Goal: Transaction & Acquisition: Purchase product/service

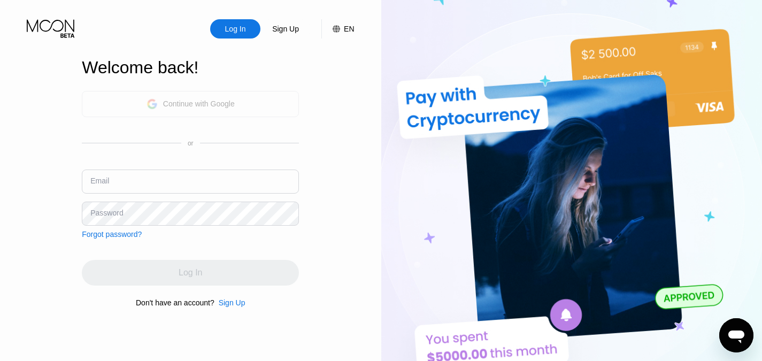
click at [244, 100] on div "Continue with Google" at bounding box center [190, 104] width 217 height 26
click at [227, 26] on div "Log In" at bounding box center [235, 29] width 23 height 11
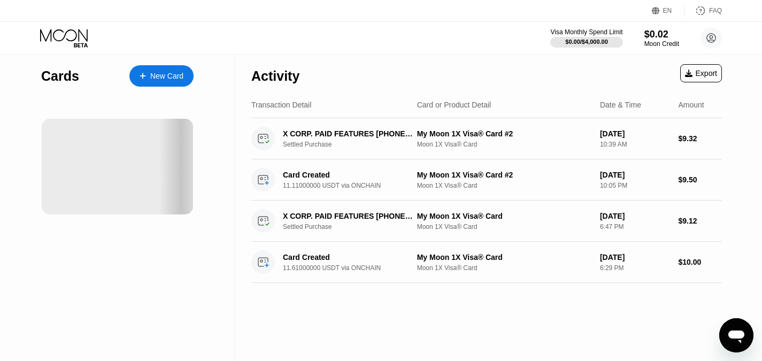
click at [372, 38] on div "Visa Monthly Spend Limit $0.00 / $4,000.00 $0.02 Moon Credit [PERSON_NAME] [PER…" at bounding box center [381, 38] width 762 height 32
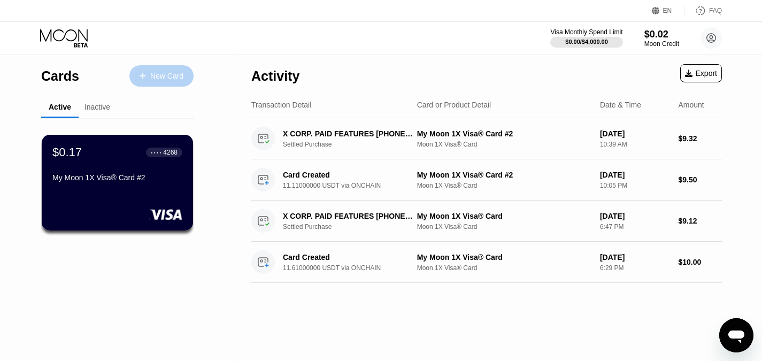
click at [153, 74] on div "New Card" at bounding box center [166, 76] width 33 height 9
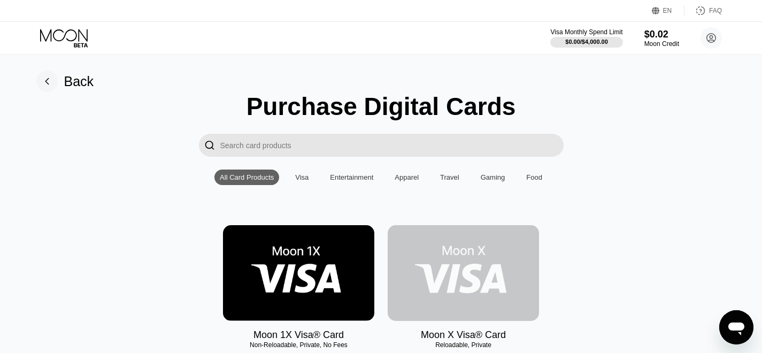
click at [489, 262] on img at bounding box center [463, 273] width 151 height 96
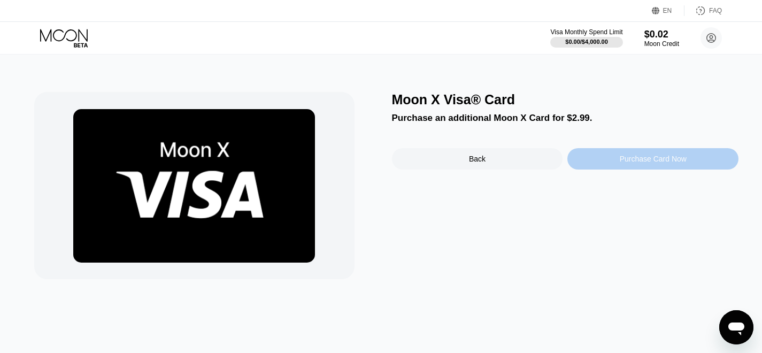
click at [638, 160] on div "Purchase Card Now" at bounding box center [653, 159] width 67 height 9
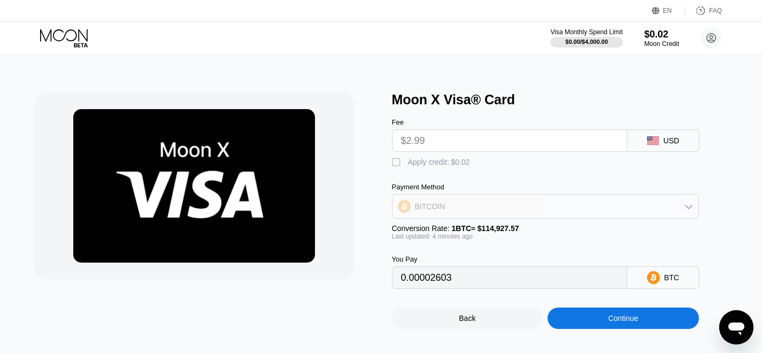
click at [686, 211] on icon at bounding box center [689, 206] width 9 height 9
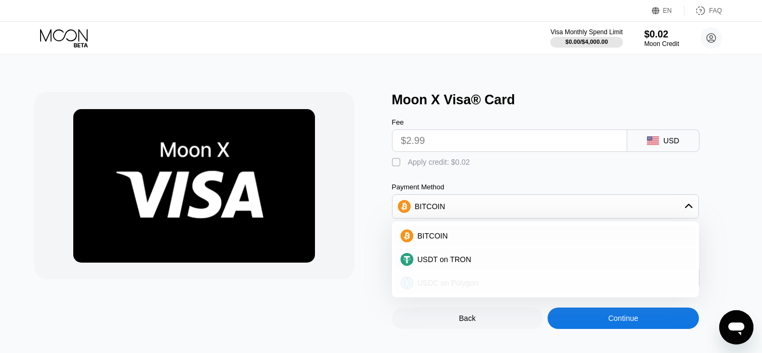
click at [455, 287] on span "USDC on Polygon" at bounding box center [448, 283] width 61 height 9
type input "2.99000000"
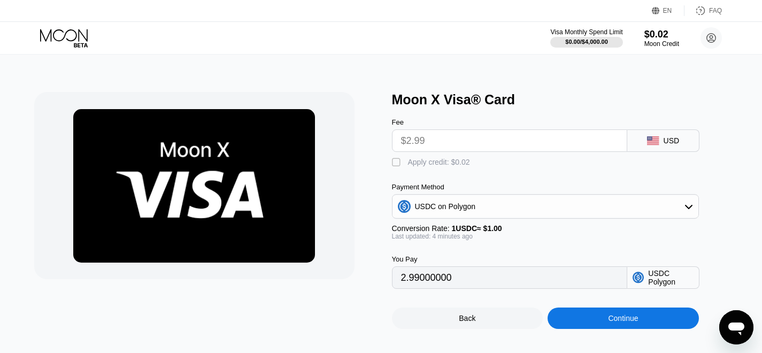
drag, startPoint x: 472, startPoint y: 295, endPoint x: 391, endPoint y: 295, distance: 80.8
click at [391, 295] on div "Moon X Visa® Card Fee $2.99 USD  Apply credit: $0.02 Payment Method USDC on Po…" at bounding box center [381, 210] width 694 height 237
click at [496, 263] on div "You Pay" at bounding box center [509, 259] width 235 height 8
click at [498, 288] on input "2.99000000" at bounding box center [509, 277] width 217 height 21
click at [564, 258] on div "You Pay 2.99000000 USDC Polygon" at bounding box center [563, 264] width 342 height 49
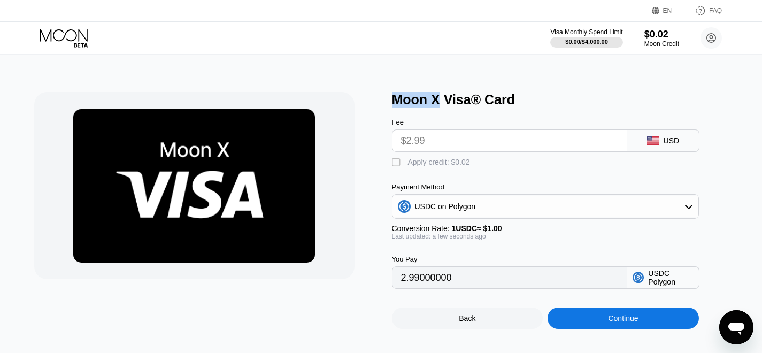
drag, startPoint x: 439, startPoint y: 103, endPoint x: 385, endPoint y: 101, distance: 53.5
click at [385, 101] on div "Moon X Visa® Card Fee $2.99 USD  Apply credit: $0.02 Payment Method USDC on Po…" at bounding box center [381, 210] width 694 height 237
drag, startPoint x: 430, startPoint y: 99, endPoint x: 528, endPoint y: 72, distance: 101.7
click at [528, 72] on div "Moon X Visa® Card Fee $2.99 USD  Apply credit: $0.02 Payment Method USDC on Po…" at bounding box center [381, 205] width 770 height 301
drag, startPoint x: 500, startPoint y: 101, endPoint x: 404, endPoint y: 101, distance: 96.3
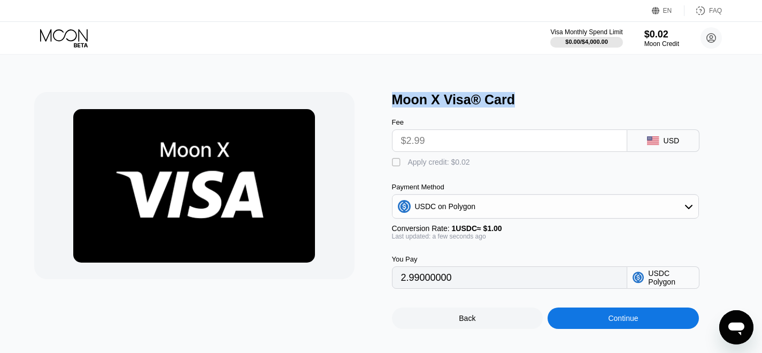
click at [393, 99] on div "Moon X Visa® Card" at bounding box center [565, 100] width 347 height 16
click at [534, 211] on div "USDC on Polygon" at bounding box center [546, 206] width 306 height 21
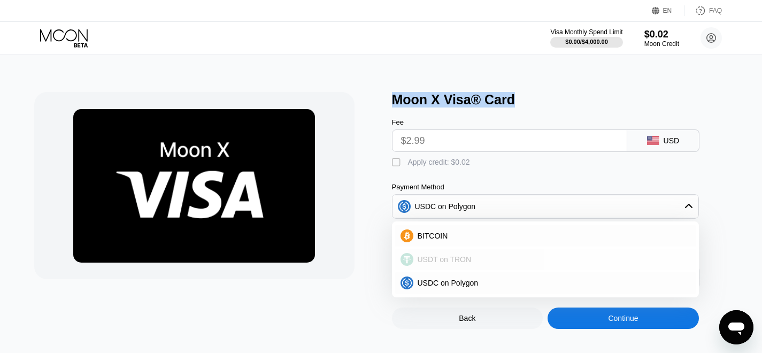
click at [500, 264] on div "USDT on TRON" at bounding box center [551, 259] width 277 height 9
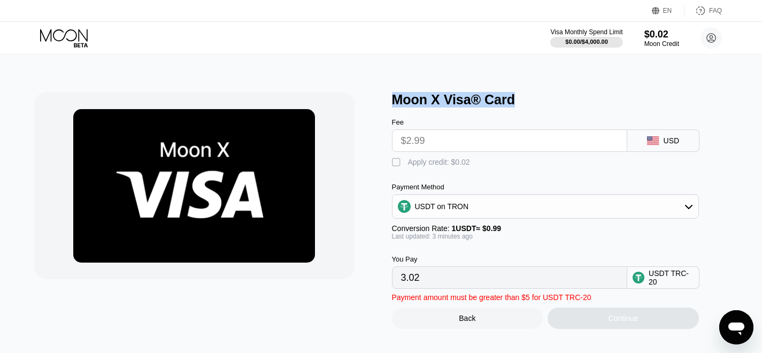
click at [517, 210] on div "USDT on TRON" at bounding box center [546, 206] width 306 height 21
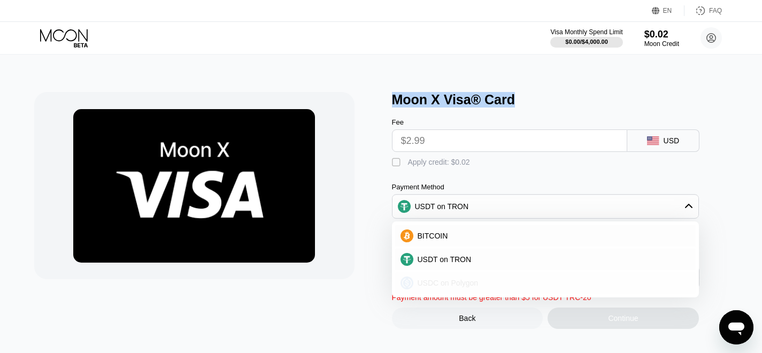
click at [511, 281] on div "USDC on Polygon" at bounding box center [545, 282] width 301 height 21
type input "2.99000000"
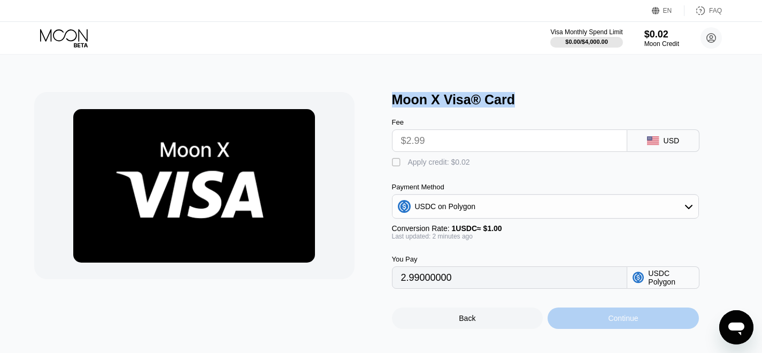
click at [648, 329] on div "Continue" at bounding box center [623, 317] width 151 height 21
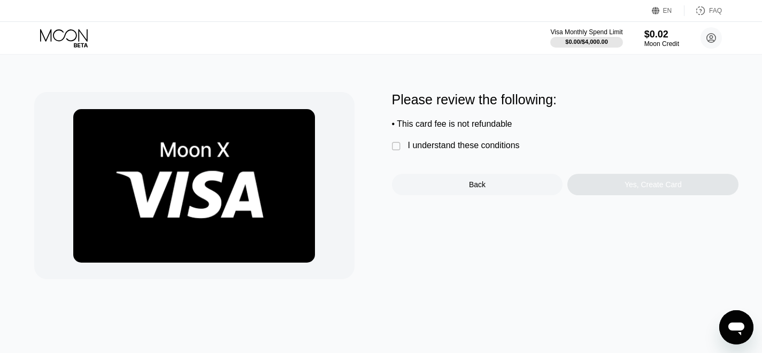
click at [397, 152] on div "" at bounding box center [397, 146] width 11 height 11
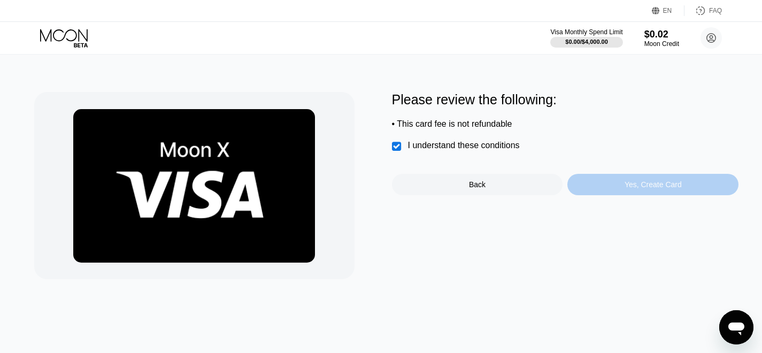
click at [658, 189] on div "Yes, Create Card" at bounding box center [653, 184] width 57 height 9
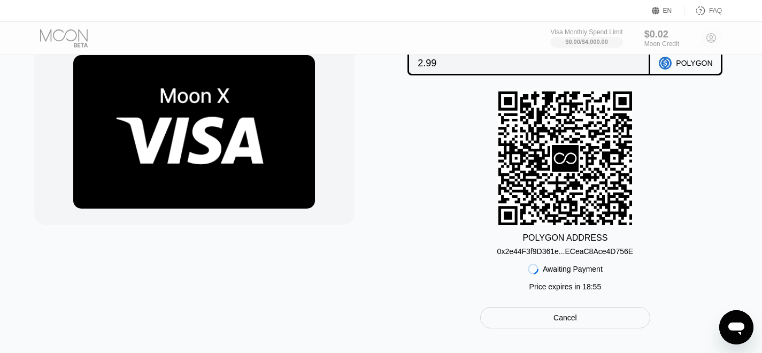
scroll to position [57, 0]
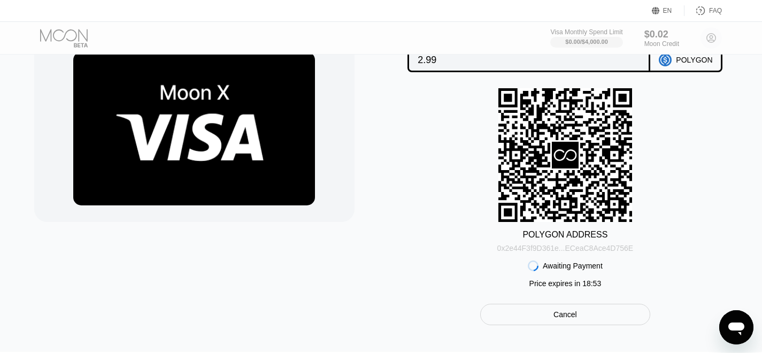
drag, startPoint x: 602, startPoint y: 254, endPoint x: 516, endPoint y: 254, distance: 86.6
click at [516, 252] on div "0x2e44F3f9D361e...ECeaC8Ace4D756E" at bounding box center [565, 248] width 136 height 9
click at [550, 252] on div "0x2e44F3f9D361e...ECeaC8Ace4D756E" at bounding box center [565, 248] width 136 height 9
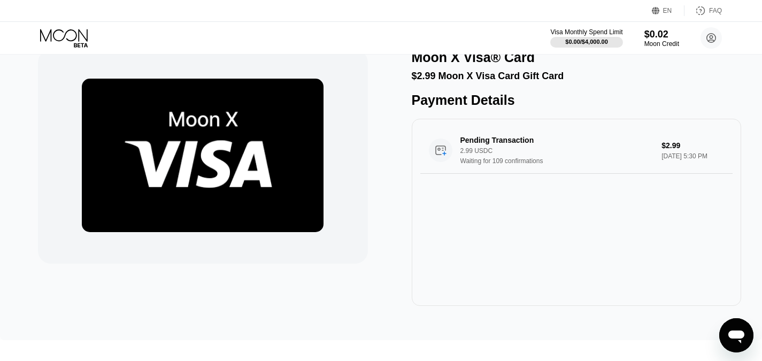
scroll to position [19, 0]
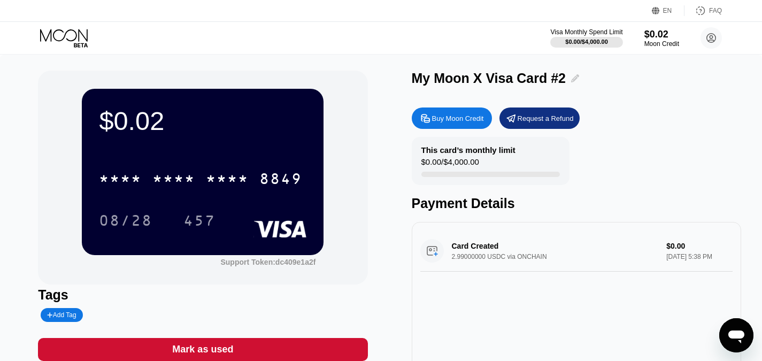
click at [573, 78] on icon at bounding box center [575, 78] width 8 height 8
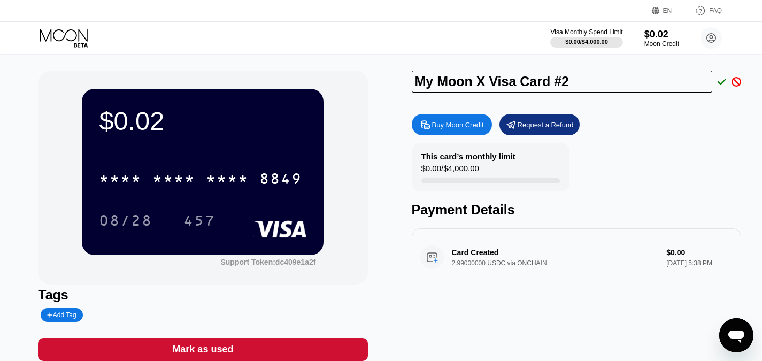
click at [636, 143] on div "Buy Moon Credit Request a Refund This card’s monthly limit $0.00 / $4,000.00 Pa…" at bounding box center [576, 262] width 329 height 307
click at [635, 124] on div "Buy Moon Credit Request a Refund" at bounding box center [576, 124] width 329 height 21
click at [721, 84] on icon at bounding box center [722, 82] width 9 height 6
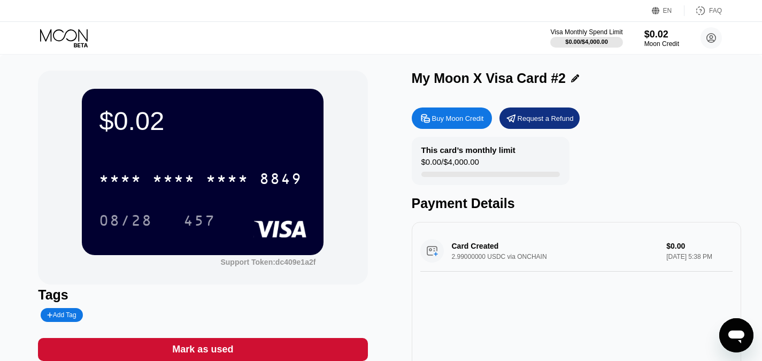
click at [75, 34] on icon at bounding box center [65, 38] width 50 height 19
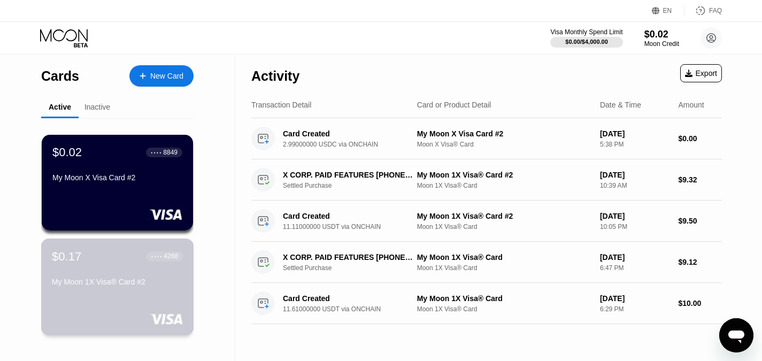
click at [123, 286] on div "My Moon 1X Visa® Card #2" at bounding box center [117, 282] width 131 height 9
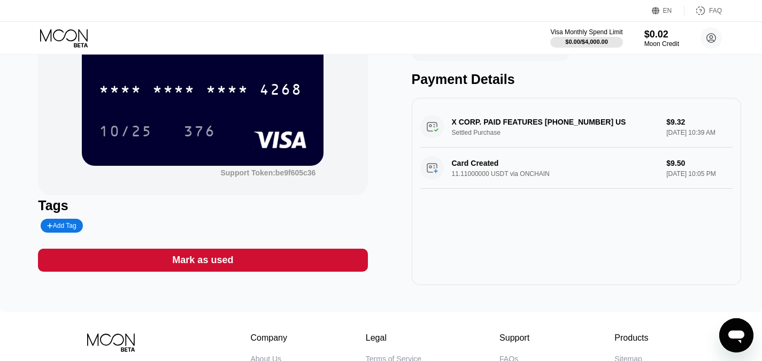
scroll to position [93, 0]
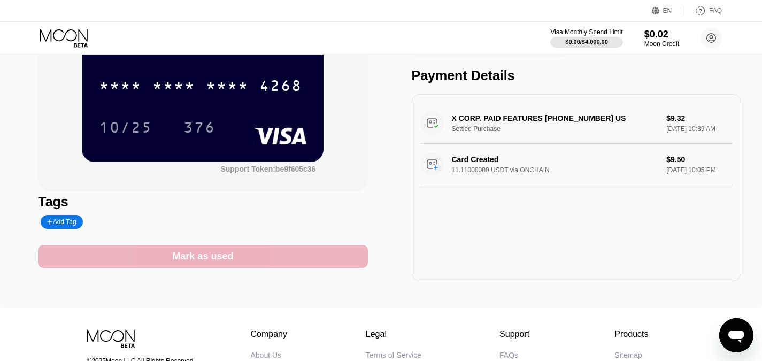
click at [233, 264] on div "Mark as used" at bounding box center [202, 256] width 329 height 23
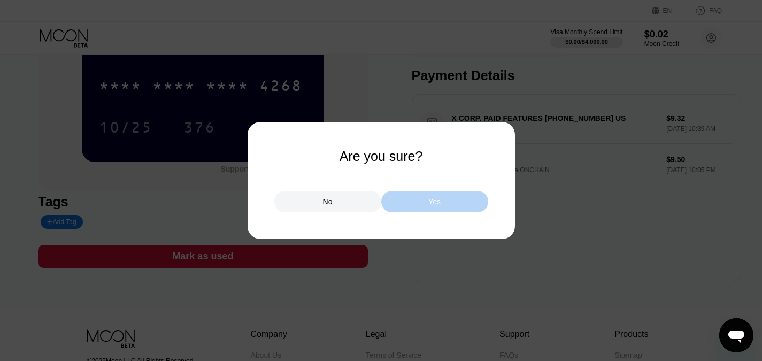
click at [461, 200] on div "Yes" at bounding box center [434, 201] width 107 height 21
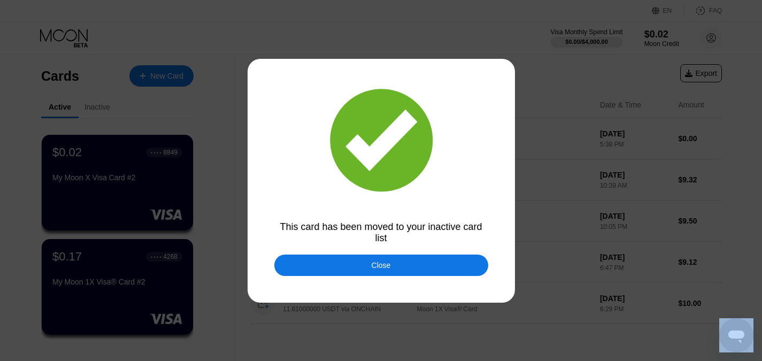
click at [762, 144] on html "EN Language Select an item Save FAQ Visa Monthly Spend Limit $0.00 / $4,000.00 …" at bounding box center [381, 180] width 762 height 361
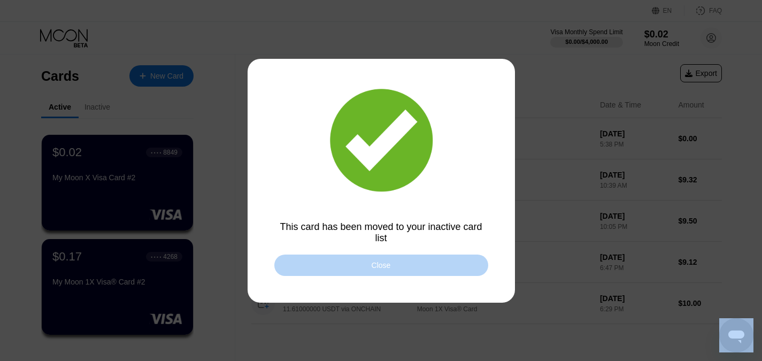
click at [413, 264] on div "Close" at bounding box center [381, 265] width 214 height 21
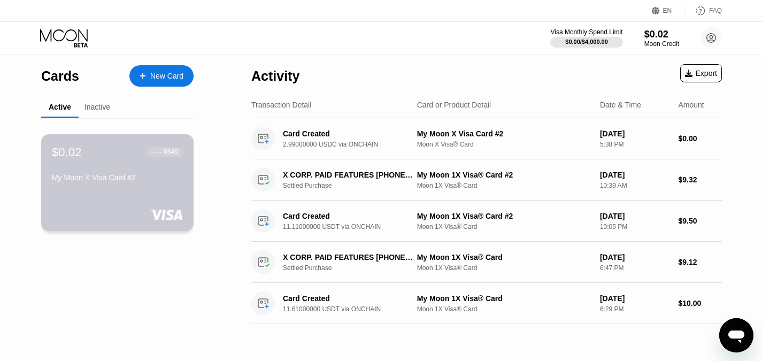
click at [116, 182] on div "My Moon X Visa Card #2" at bounding box center [117, 177] width 131 height 9
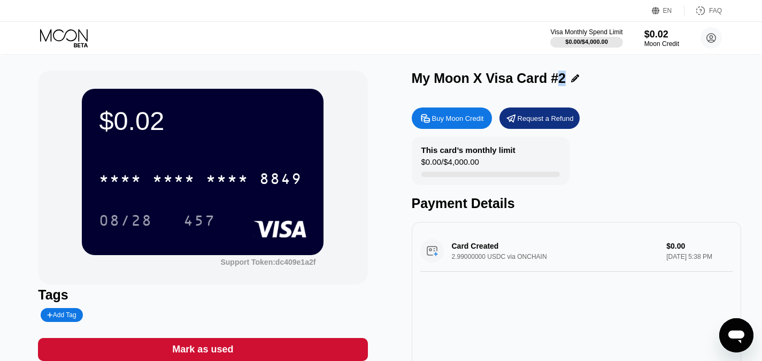
drag, startPoint x: 560, startPoint y: 81, endPoint x: 555, endPoint y: 80, distance: 5.5
click at [555, 80] on div "My Moon X Visa Card #2" at bounding box center [489, 79] width 155 height 16
click at [584, 75] on div "My Moon X Visa Card #2" at bounding box center [576, 79] width 329 height 16
click at [559, 75] on div "My Moon X Visa Card #2" at bounding box center [489, 79] width 155 height 16
click at [566, 78] on div at bounding box center [572, 78] width 13 height 8
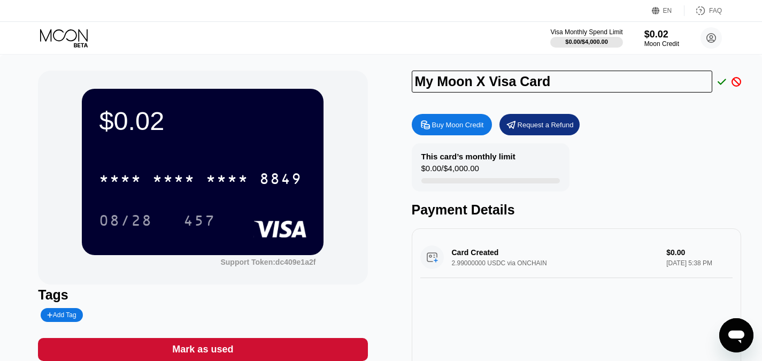
type input "My Moon X Visa Card"
click at [719, 82] on icon at bounding box center [722, 82] width 9 height 10
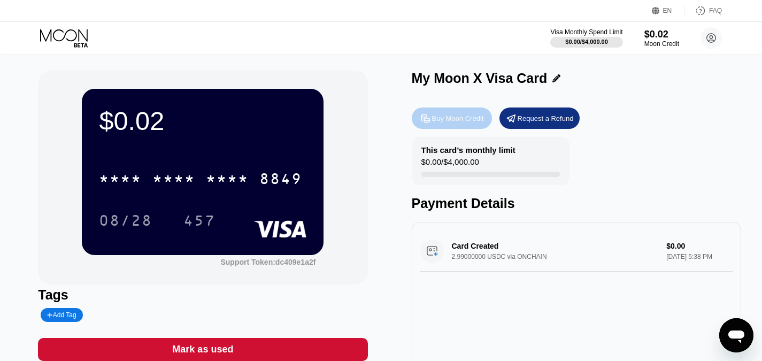
click at [458, 122] on div "Buy Moon Credit" at bounding box center [458, 118] width 52 height 9
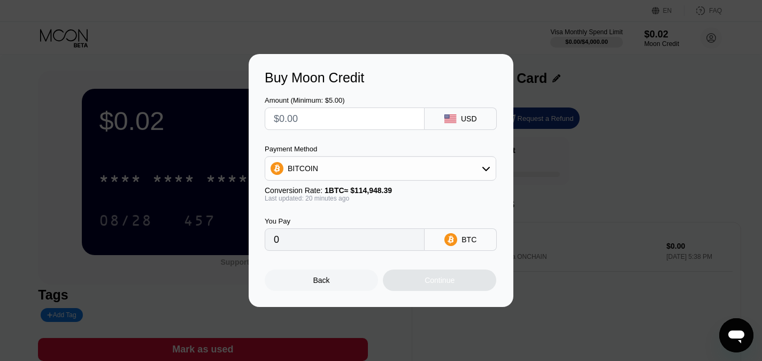
click at [484, 166] on icon at bounding box center [486, 168] width 9 height 9
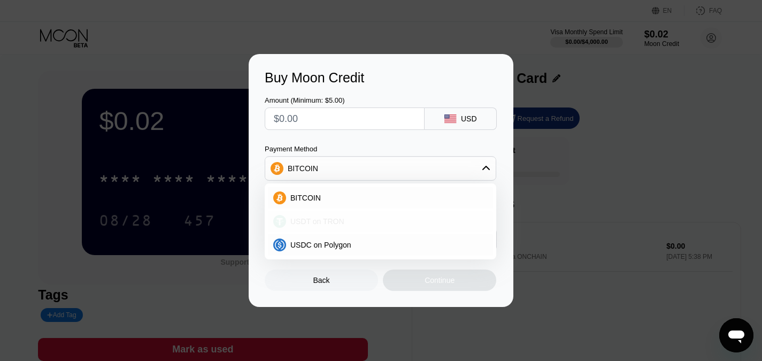
click at [379, 219] on div "USDT on TRON" at bounding box center [387, 221] width 202 height 9
type input "0.00"
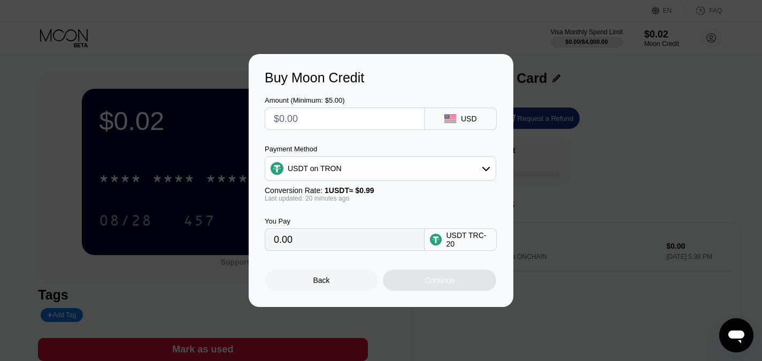
click at [340, 113] on input "text" at bounding box center [345, 118] width 142 height 21
type input "$2"
type input "2.02"
type input "$20"
type input "20.20"
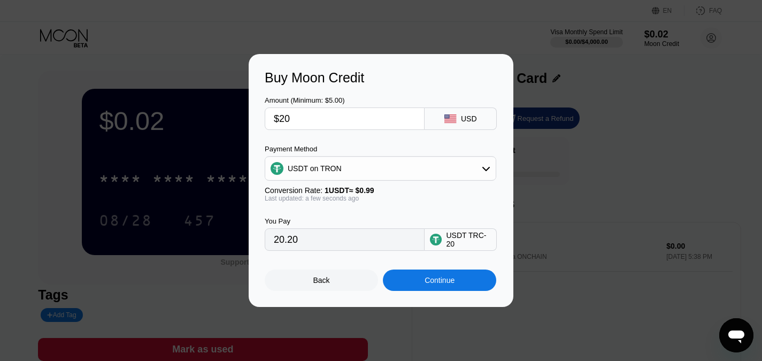
drag, startPoint x: 293, startPoint y: 120, endPoint x: 280, endPoint y: 120, distance: 12.8
click at [280, 120] on input "$20" at bounding box center [345, 118] width 142 height 21
type input "$1"
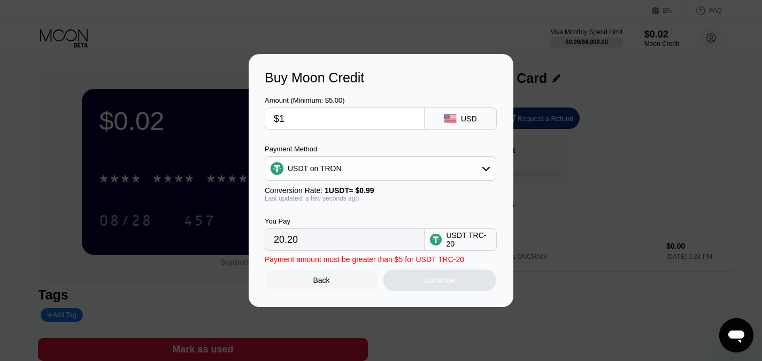
type input "1.01"
type input "$11"
type input "11.11"
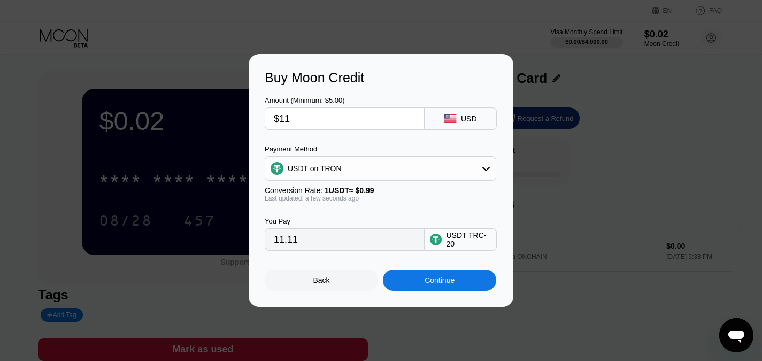
type input "$1"
type input "1.01"
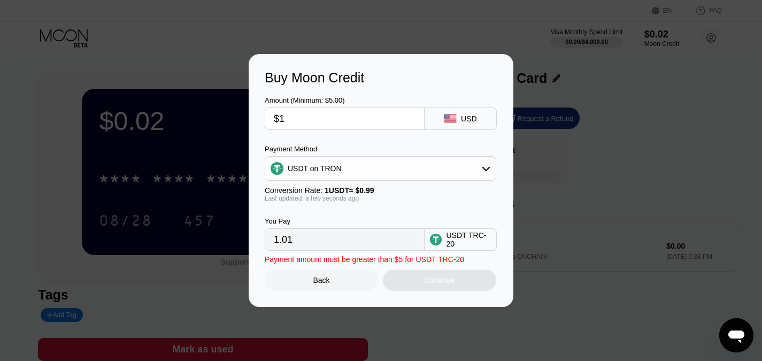
type input "$12"
type input "12.12"
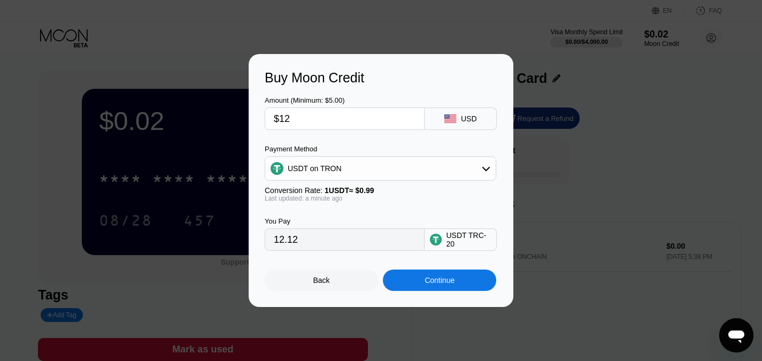
type input "$12"
click at [453, 166] on div "USDT on TRON" at bounding box center [380, 168] width 230 height 21
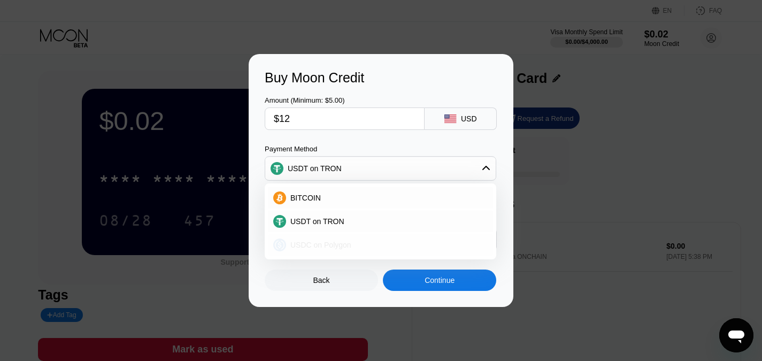
click at [374, 239] on div "USDC on Polygon" at bounding box center [380, 244] width 225 height 21
type input "12.00000000"
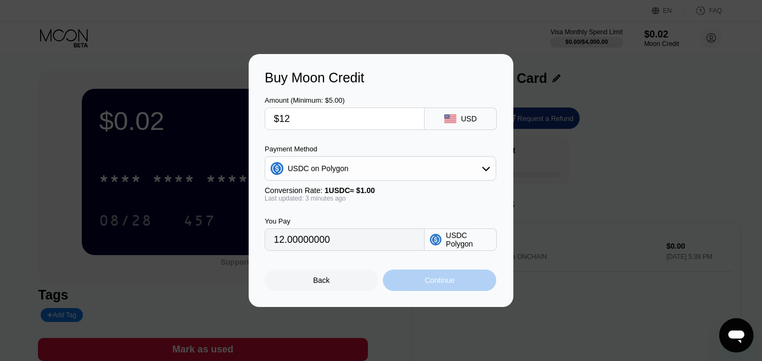
click at [445, 282] on div "Continue" at bounding box center [440, 280] width 30 height 9
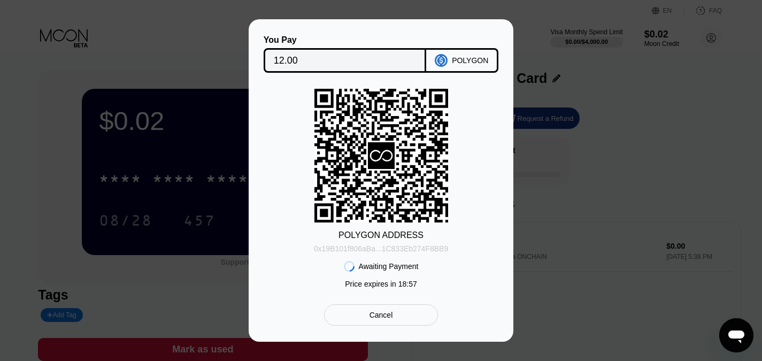
click at [435, 246] on div "0x19B101f806aBa...1C833Eb274F8BB9" at bounding box center [381, 248] width 134 height 9
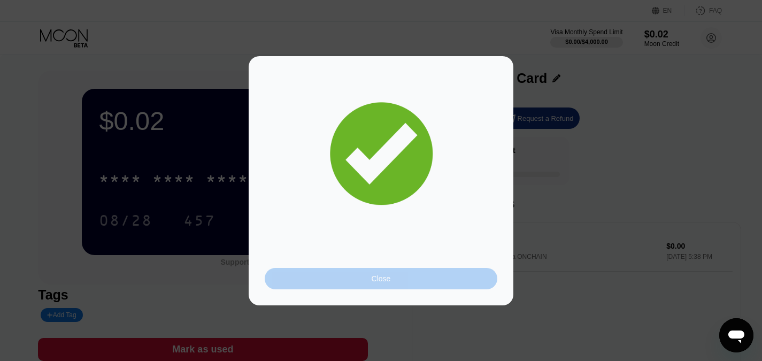
click at [399, 276] on div "Close" at bounding box center [381, 278] width 233 height 21
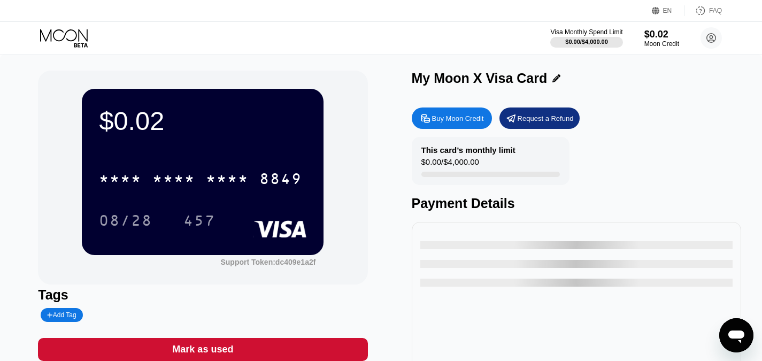
click at [363, 61] on div "$0.02 * * * * * * * * * * * * 8849 08/28 457 Support Token: dc409e1a2f Tags Add…" at bounding box center [381, 245] width 762 height 381
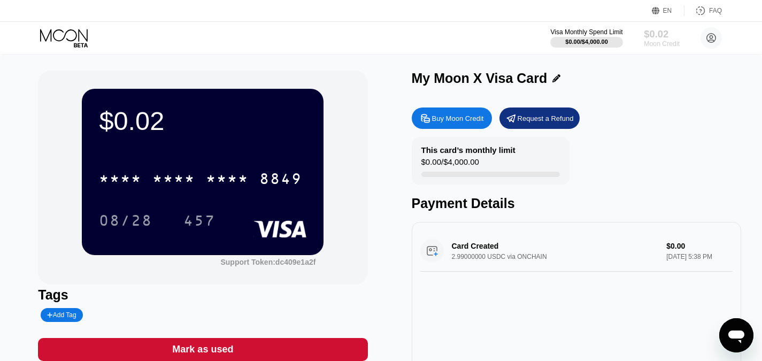
click at [668, 35] on div "$0.02" at bounding box center [662, 33] width 36 height 11
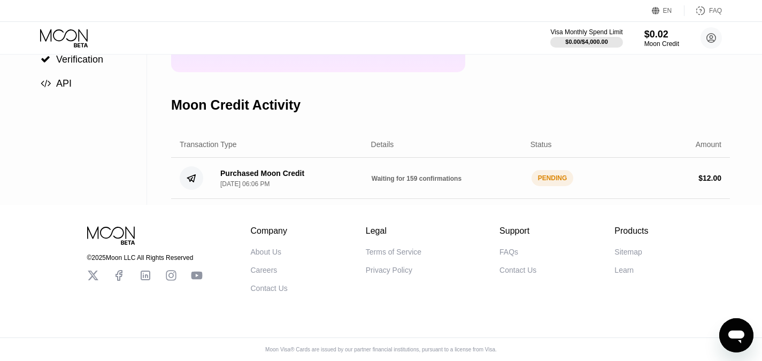
scroll to position [159, 0]
